Goal: Find specific page/section: Find specific page/section

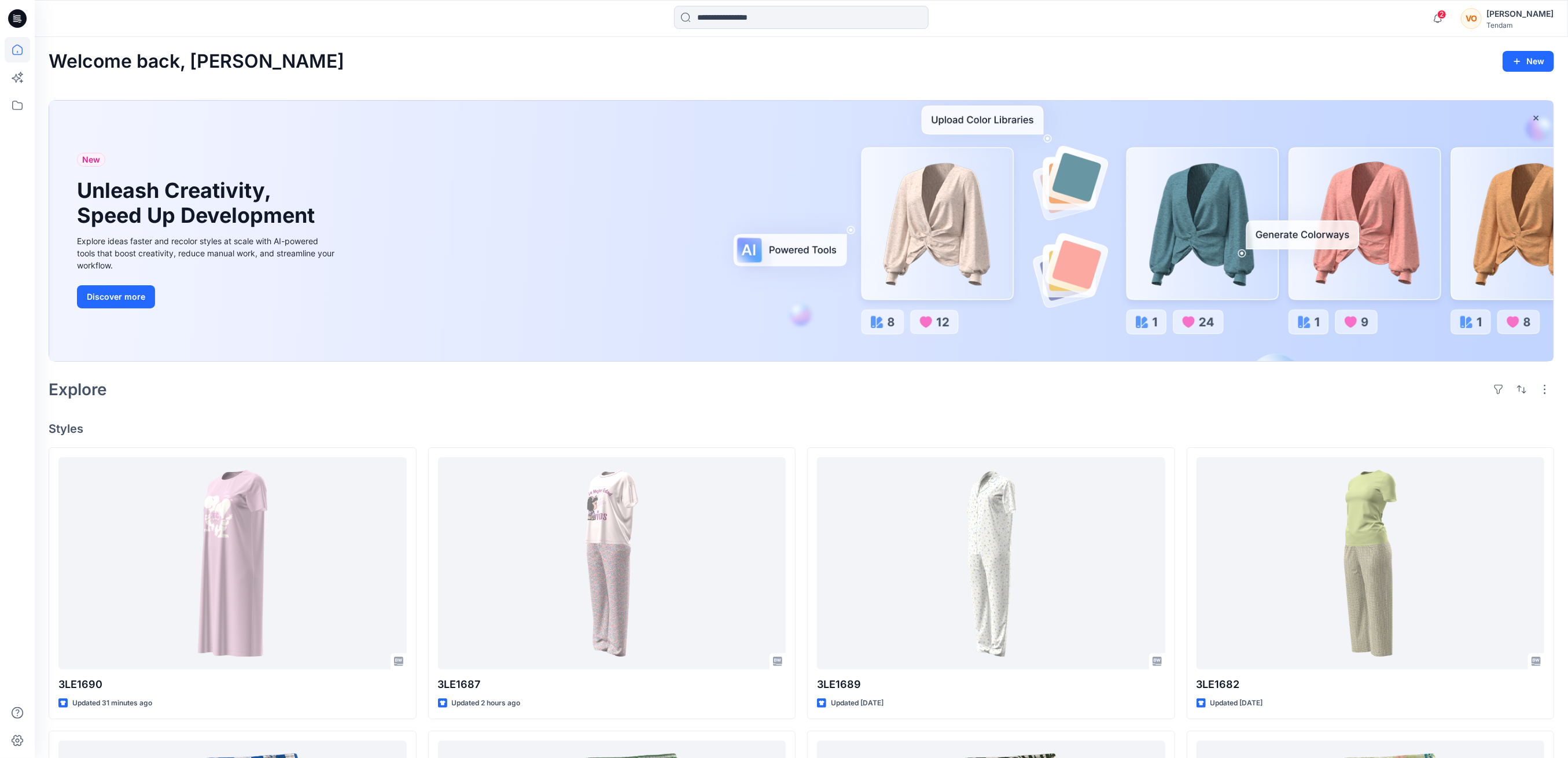
scroll to position [459, 0]
click at [1449, 9] on icon "button" at bounding box center [1437, 19] width 22 height 23
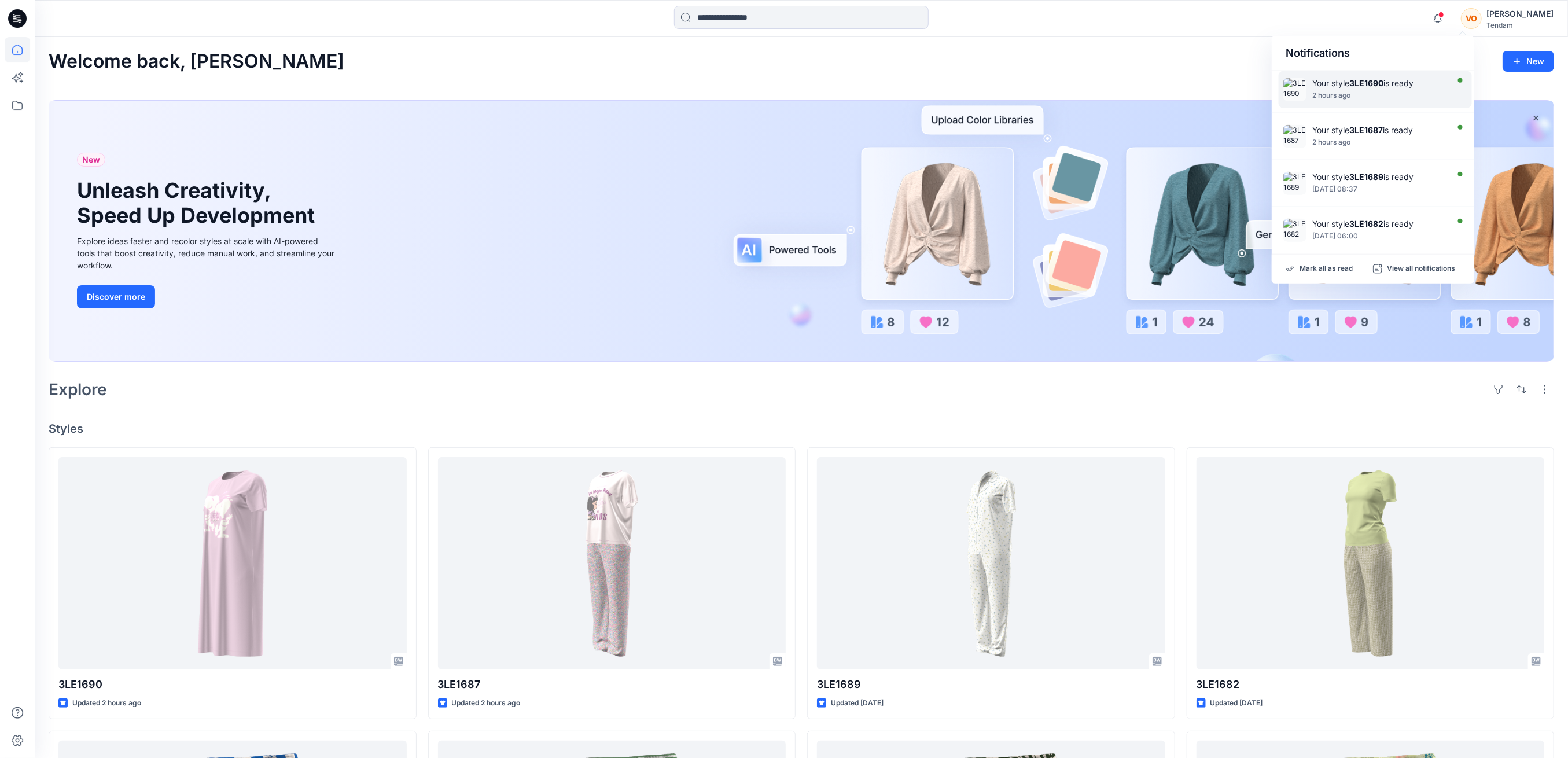
click at [1362, 86] on strong "3LE1690" at bounding box center [1366, 83] width 34 height 10
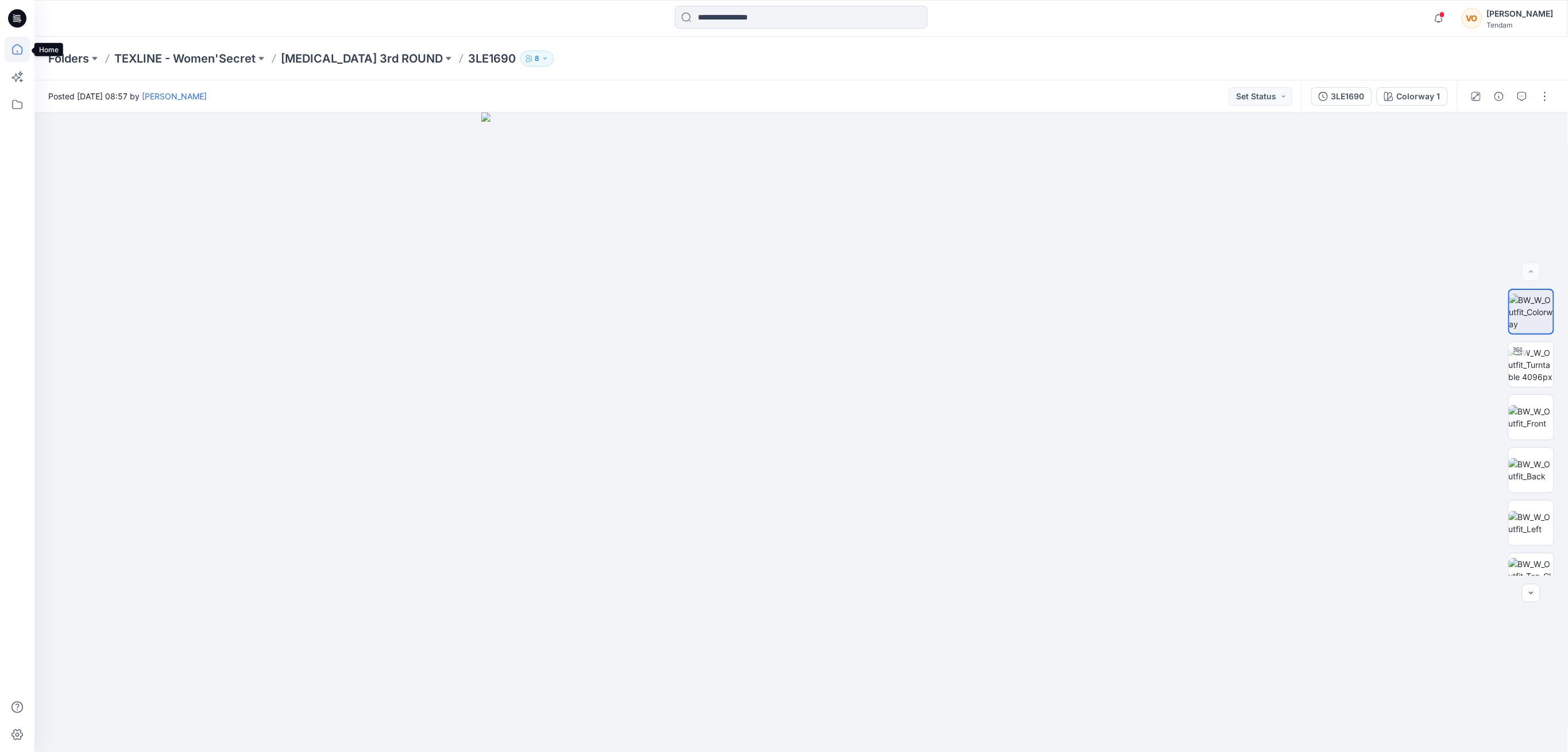
click at [16, 53] on icon at bounding box center [17, 49] width 10 height 10
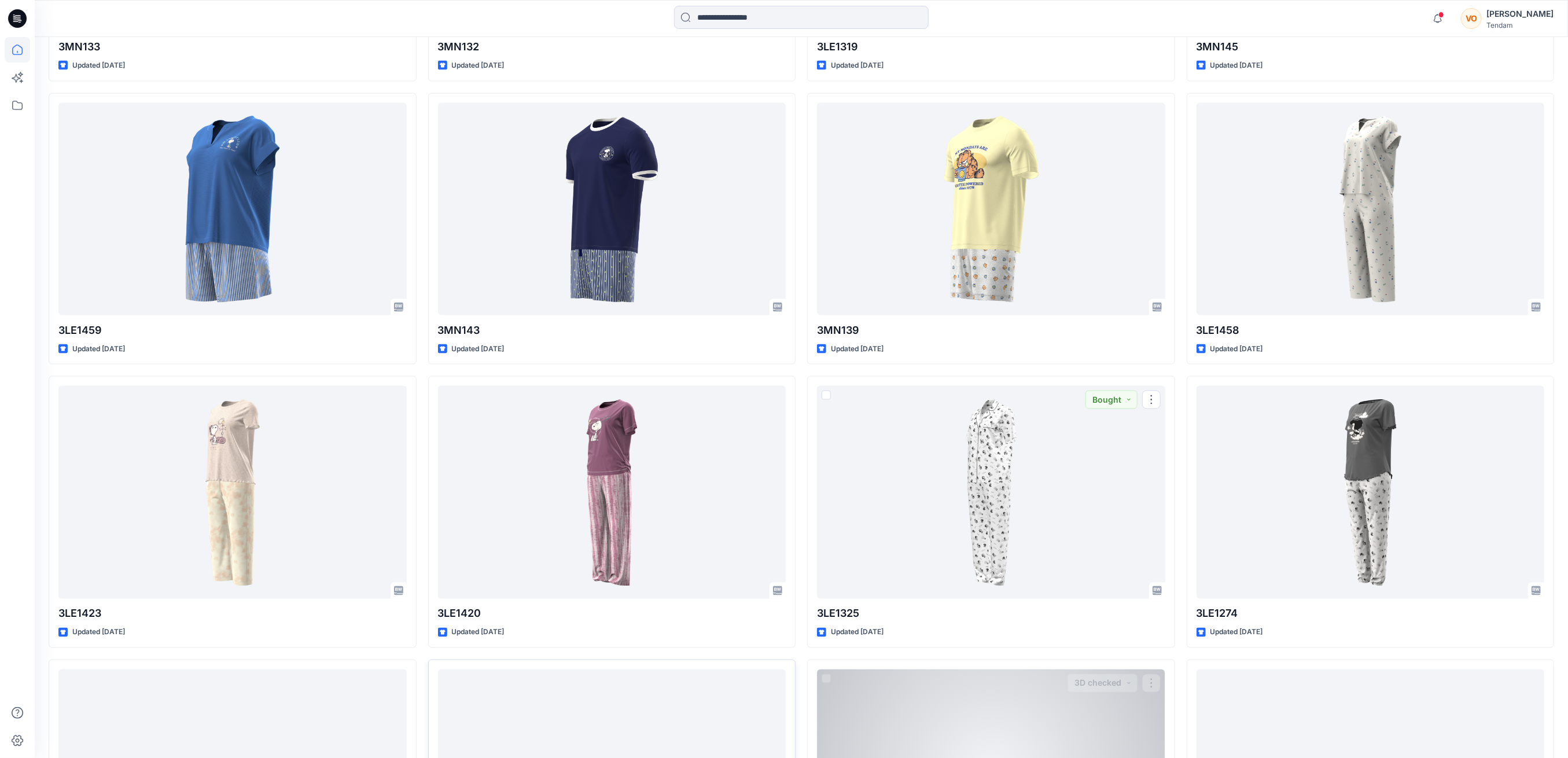
scroll to position [1666, 0]
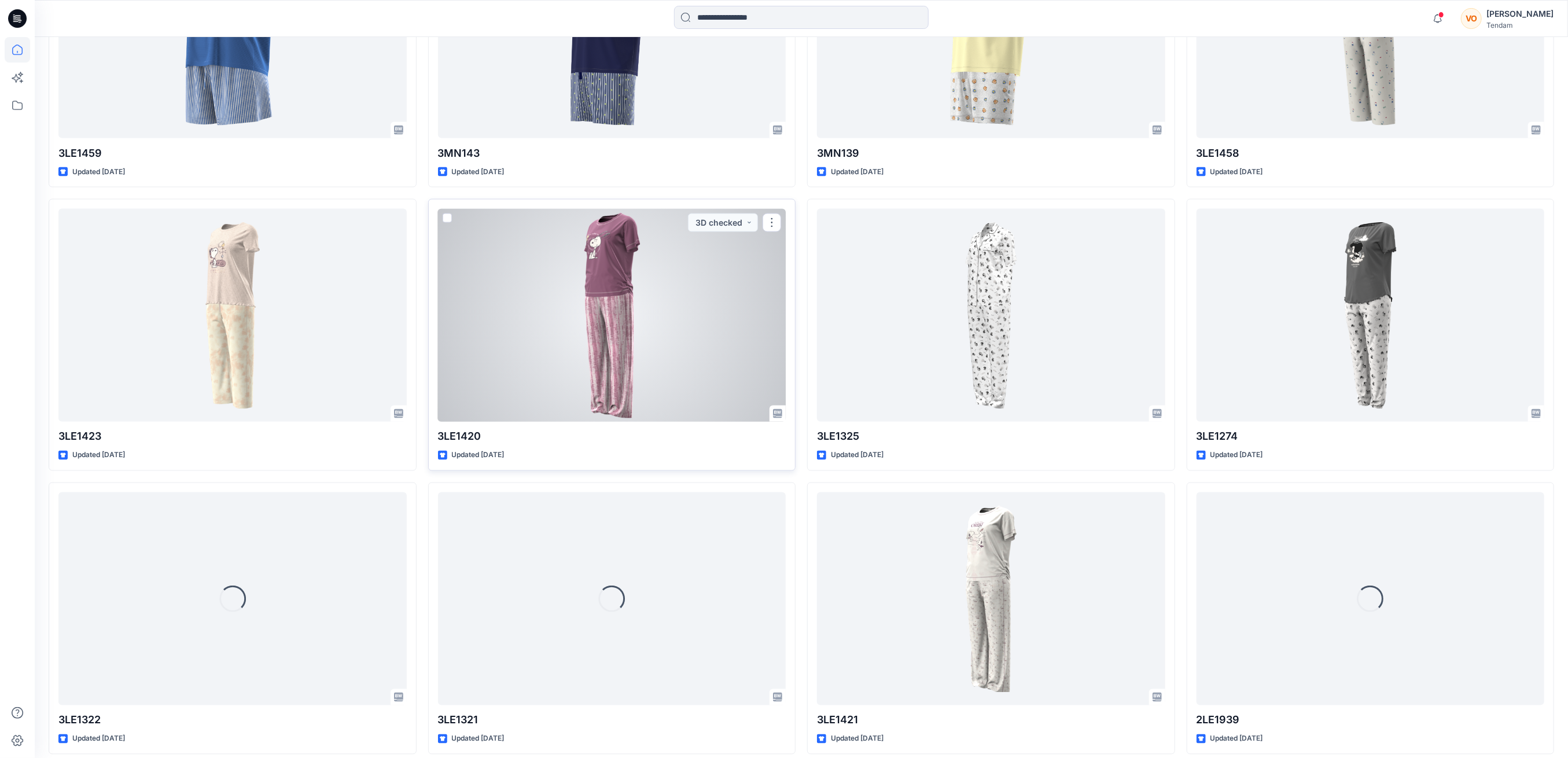
click at [635, 349] on div at bounding box center [612, 314] width 348 height 212
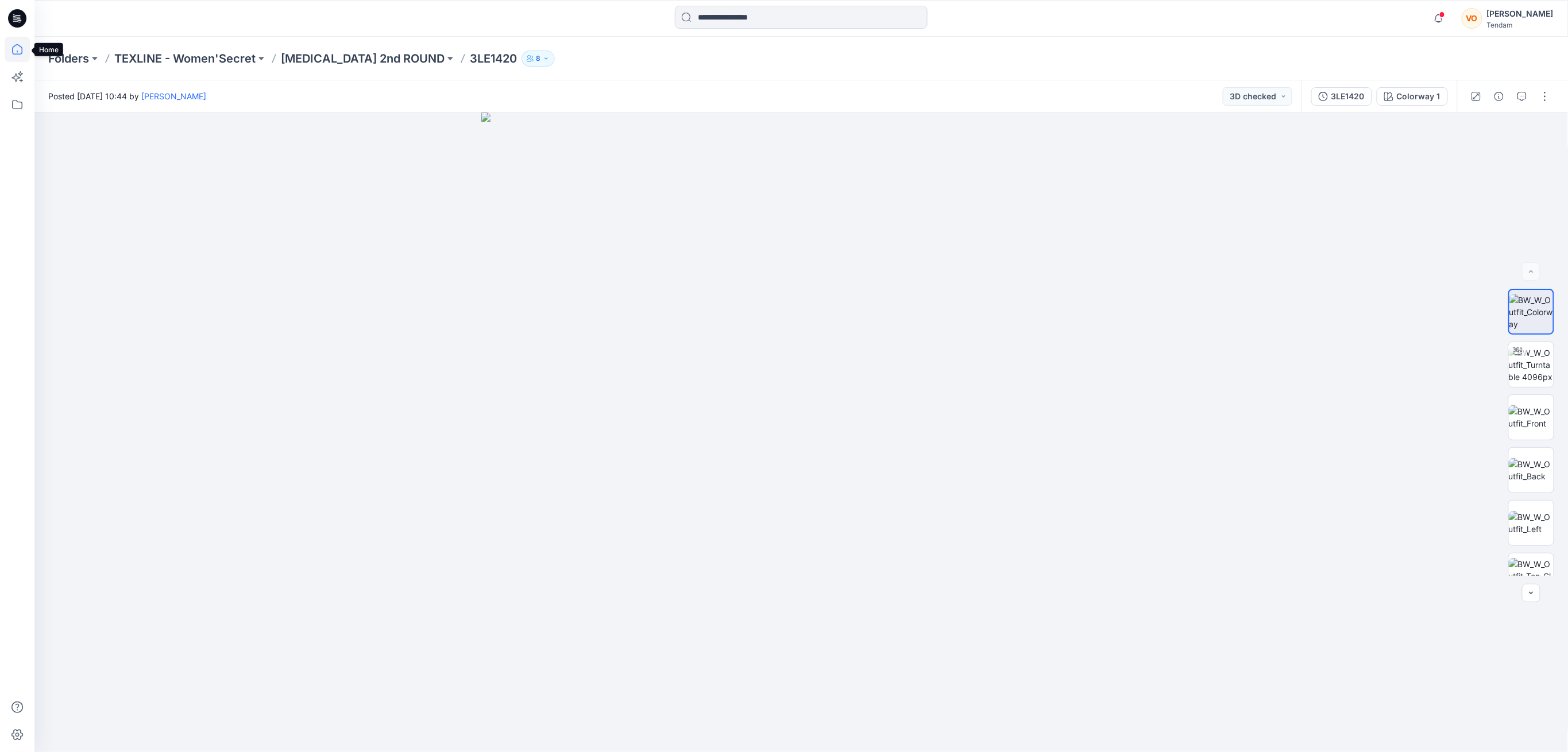
click at [16, 52] on icon at bounding box center [17, 49] width 25 height 25
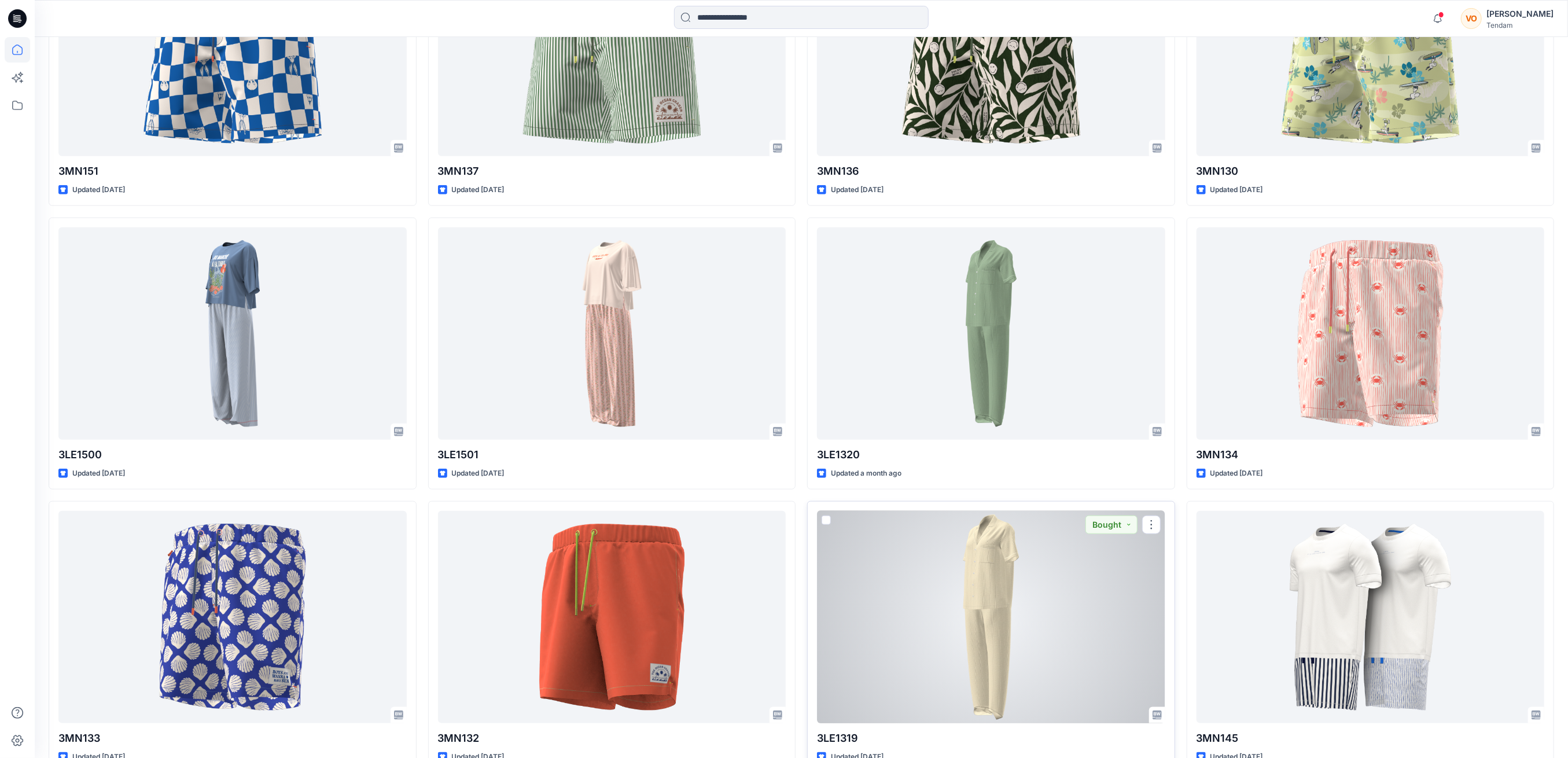
scroll to position [540, 0]
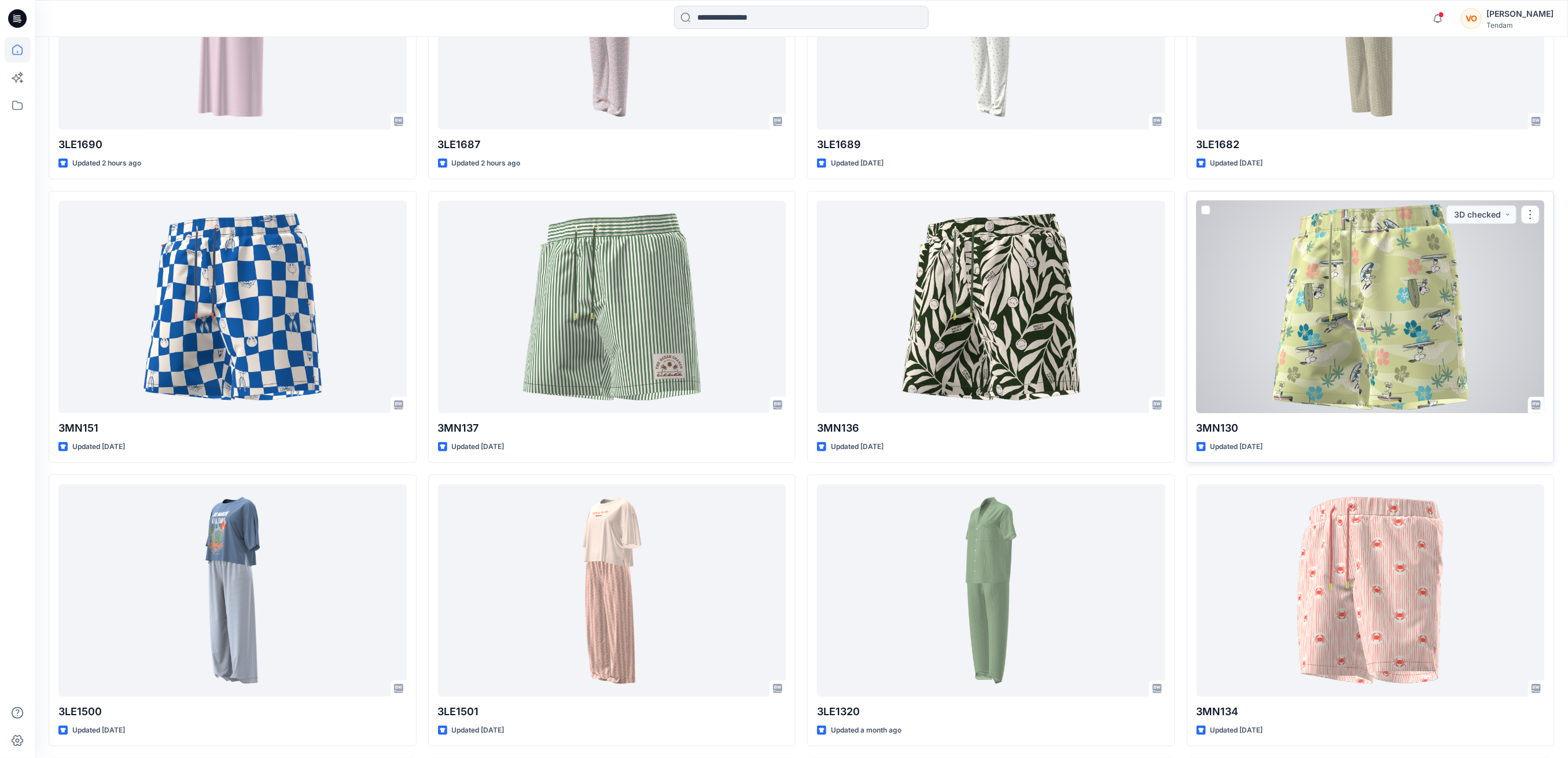
click at [1426, 301] on div at bounding box center [1370, 307] width 348 height 212
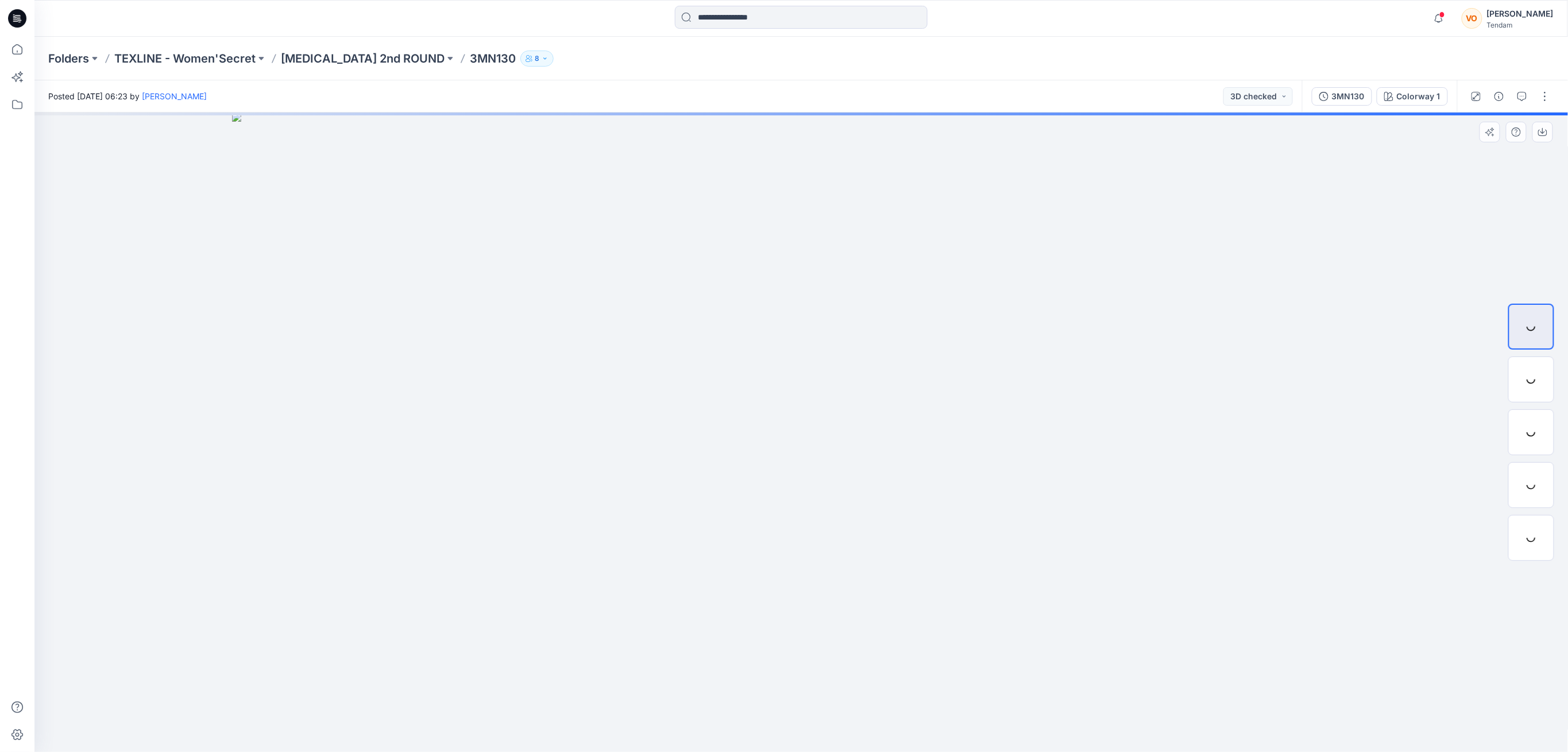
drag, startPoint x: 811, startPoint y: 235, endPoint x: 800, endPoint y: 600, distance: 365.2
click at [806, 624] on img at bounding box center [801, 433] width 1138 height 640
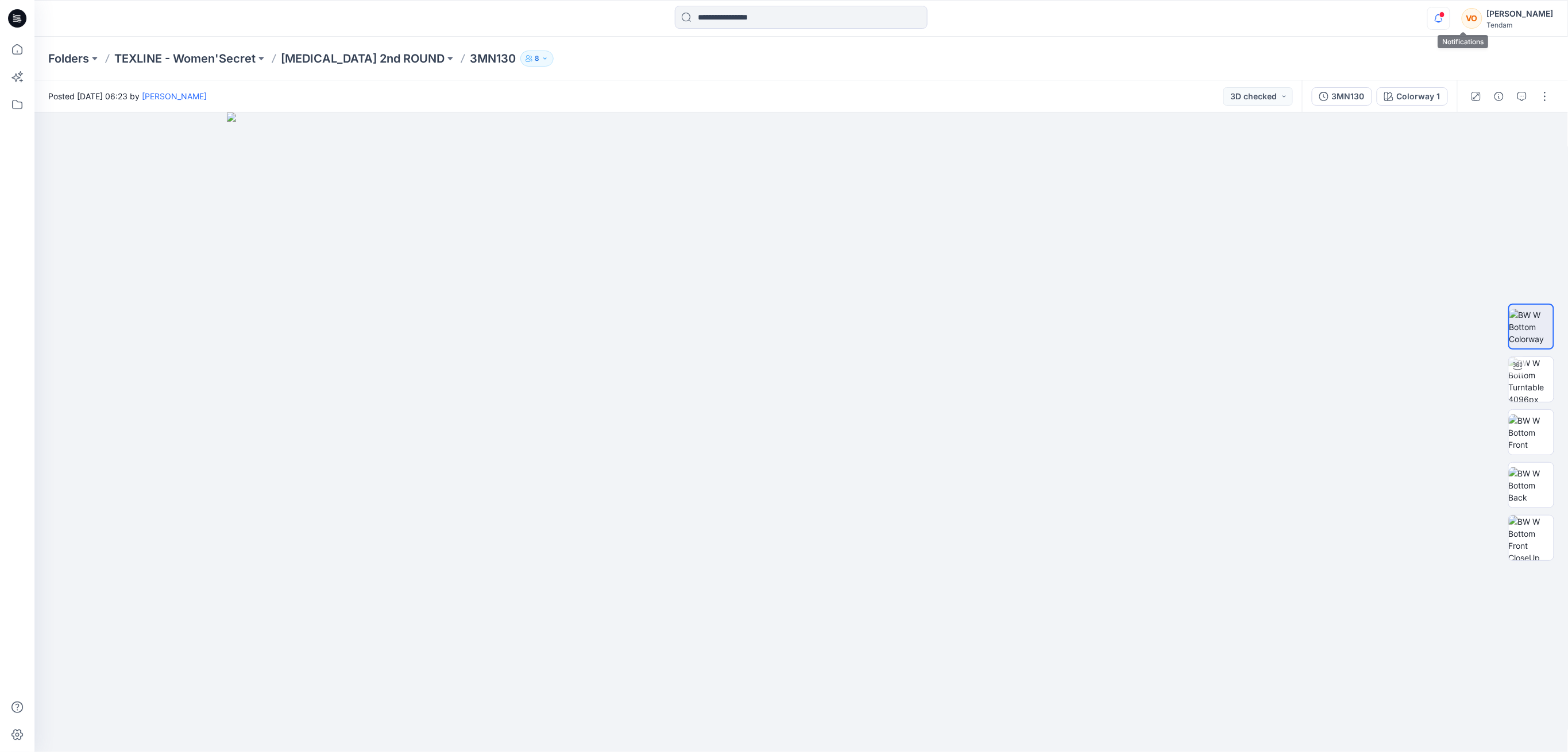
click at [1449, 22] on icon "button" at bounding box center [1438, 19] width 22 height 23
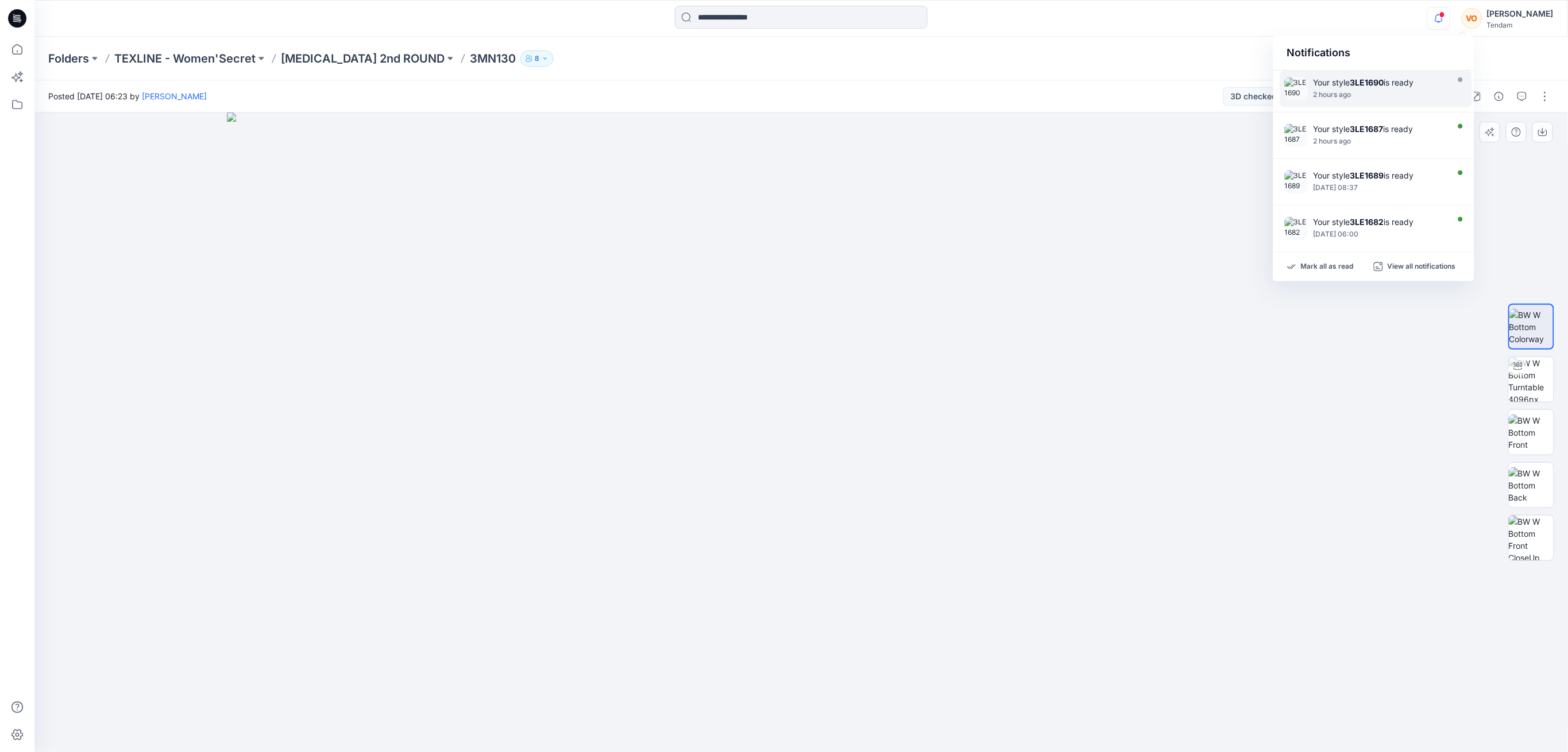
click at [1048, 189] on img at bounding box center [801, 433] width 1148 height 640
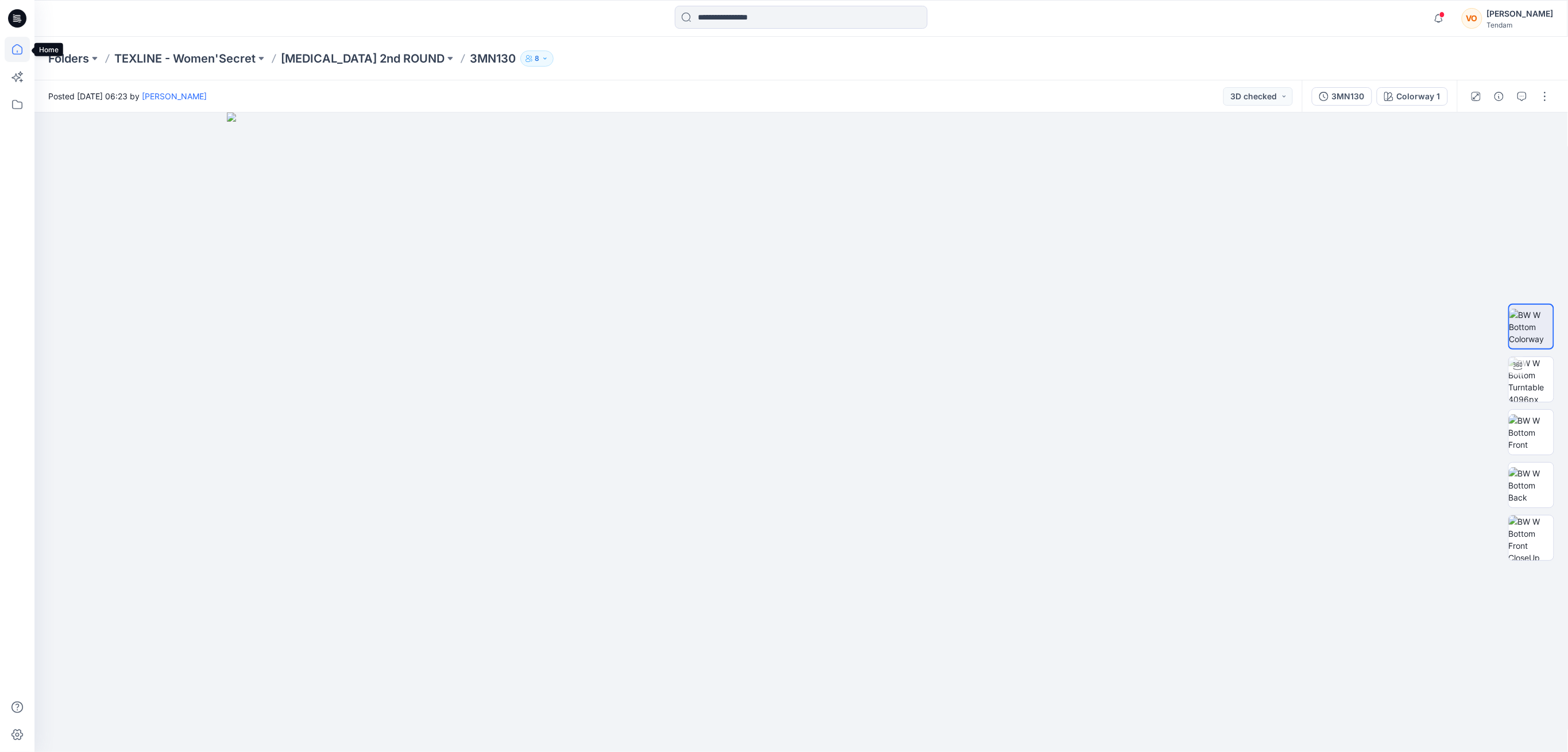
click at [10, 56] on icon at bounding box center [17, 49] width 25 height 25
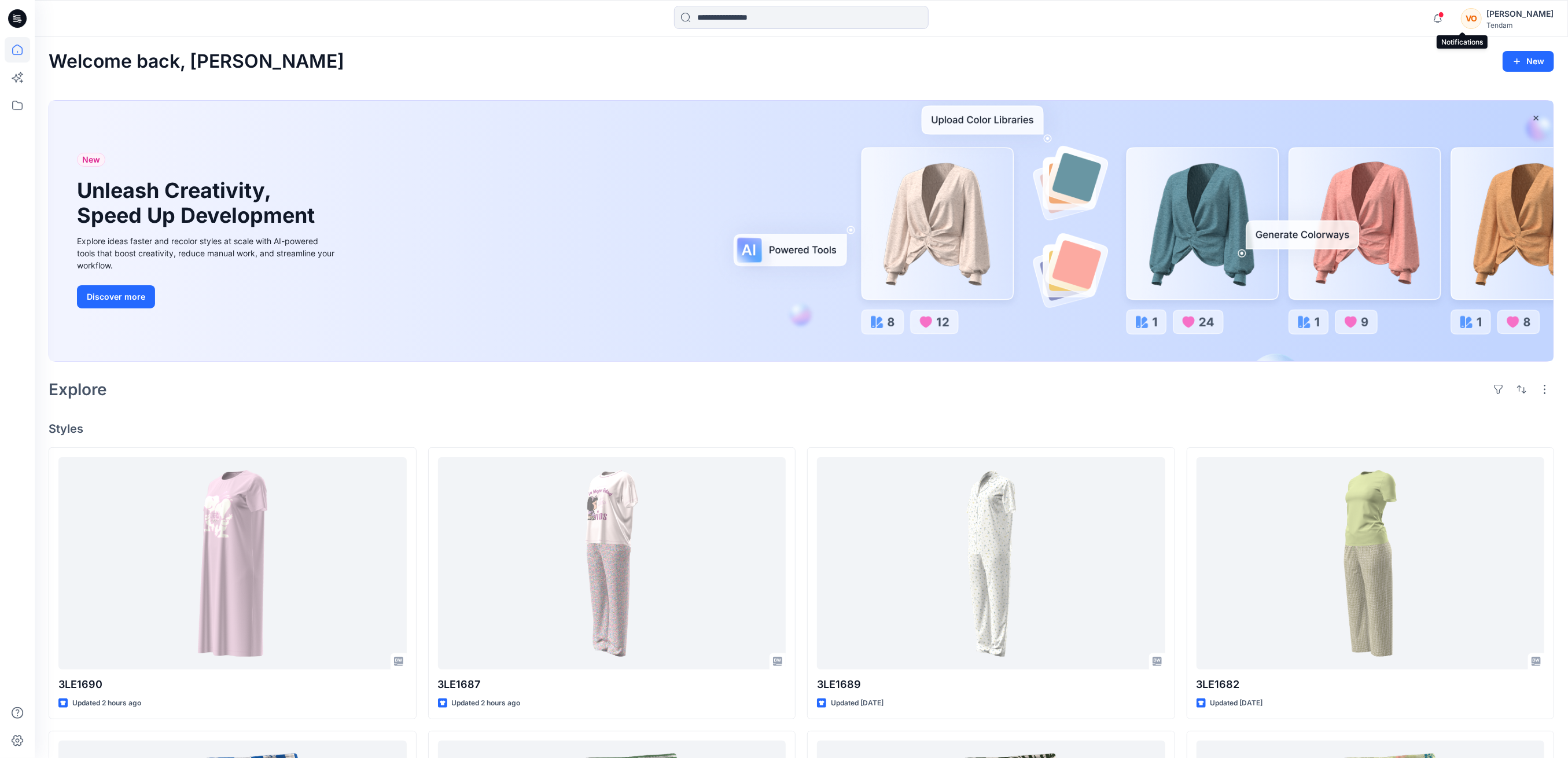
click at [1444, 14] on span at bounding box center [1441, 15] width 6 height 6
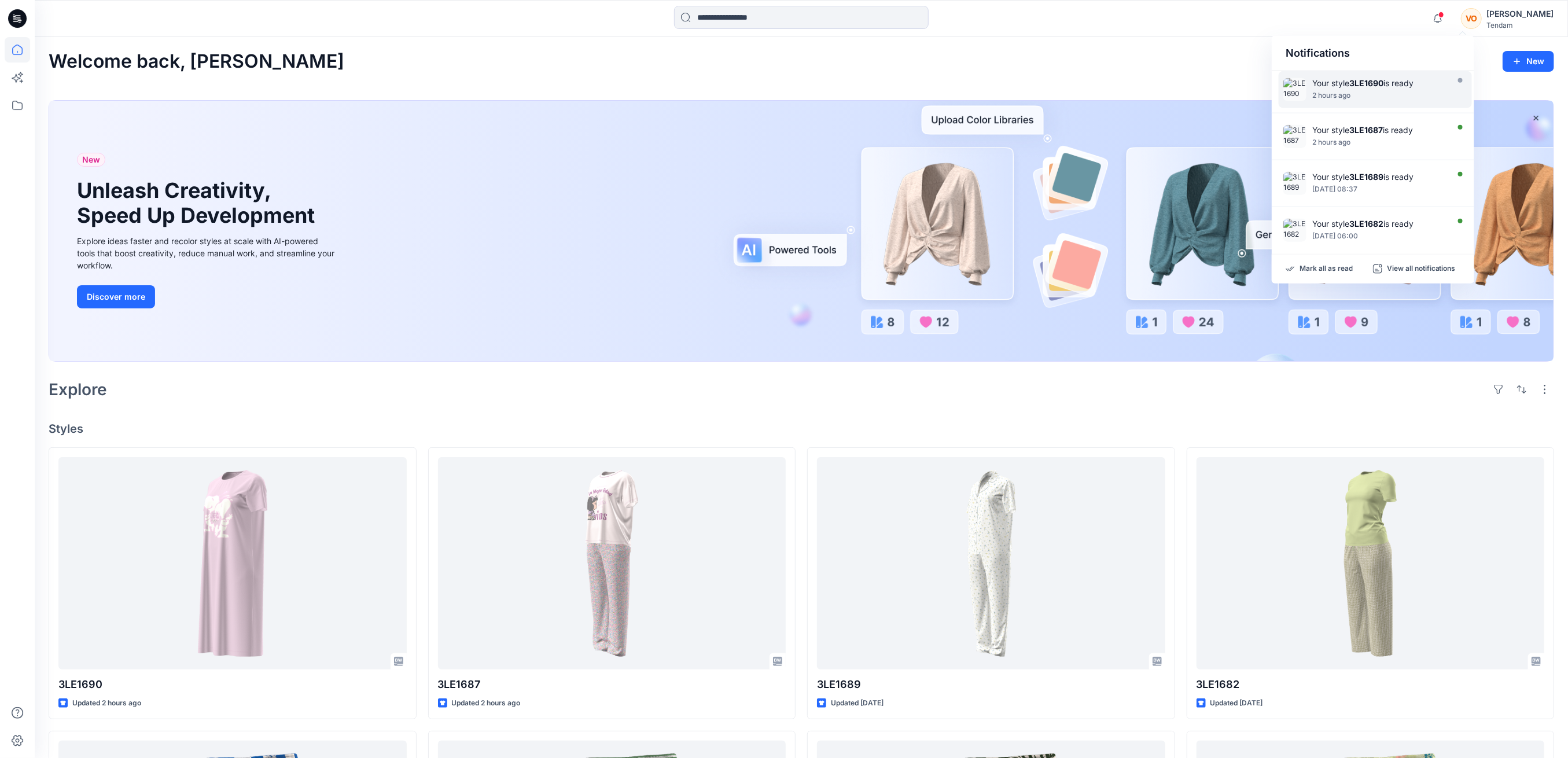
click at [1384, 82] on strong "3LE1690" at bounding box center [1366, 83] width 34 height 10
